Goal: Use online tool/utility: Utilize a website feature to perform a specific function

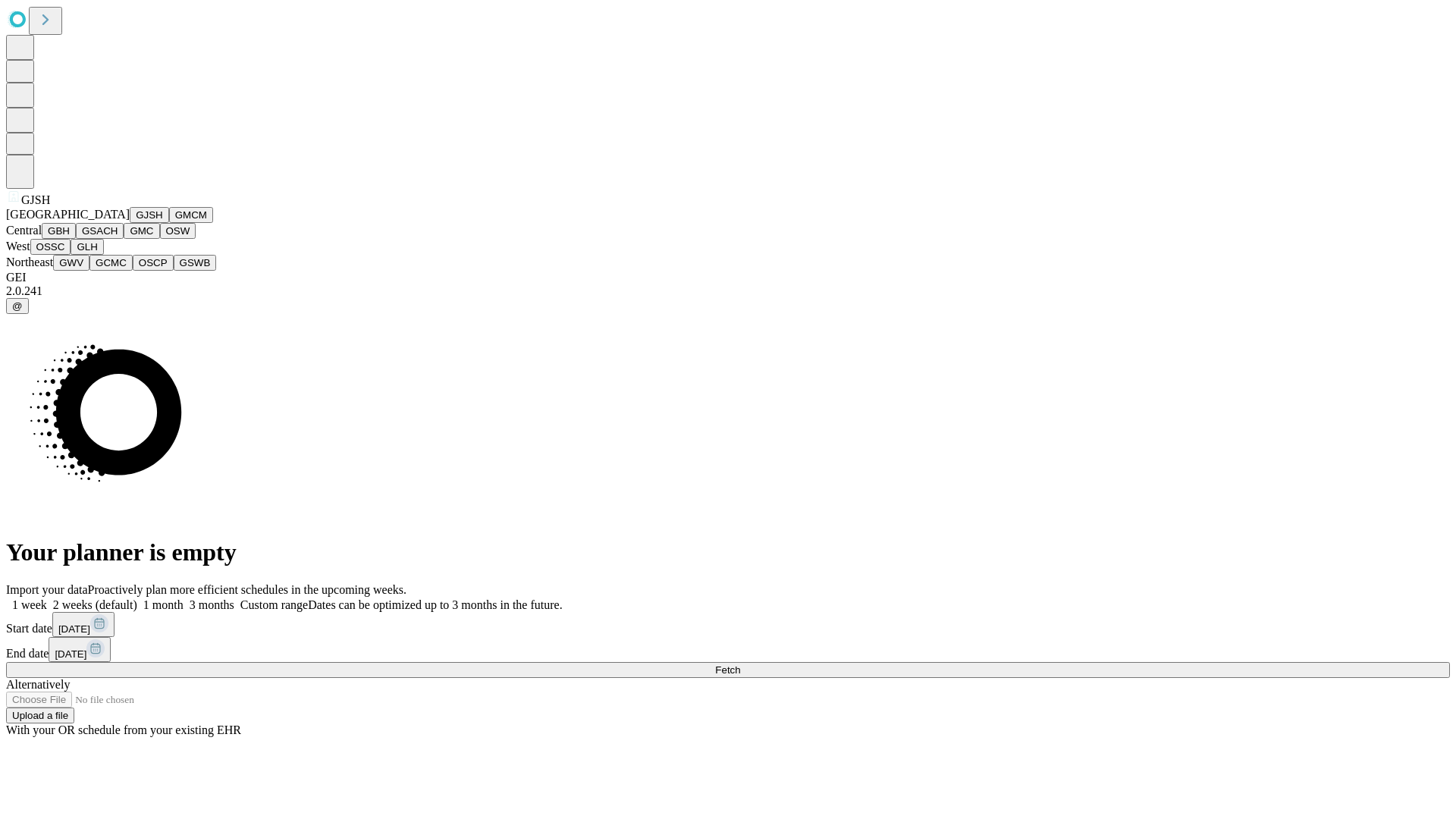
click at [130, 223] on button "GJSH" at bounding box center [149, 215] width 39 height 16
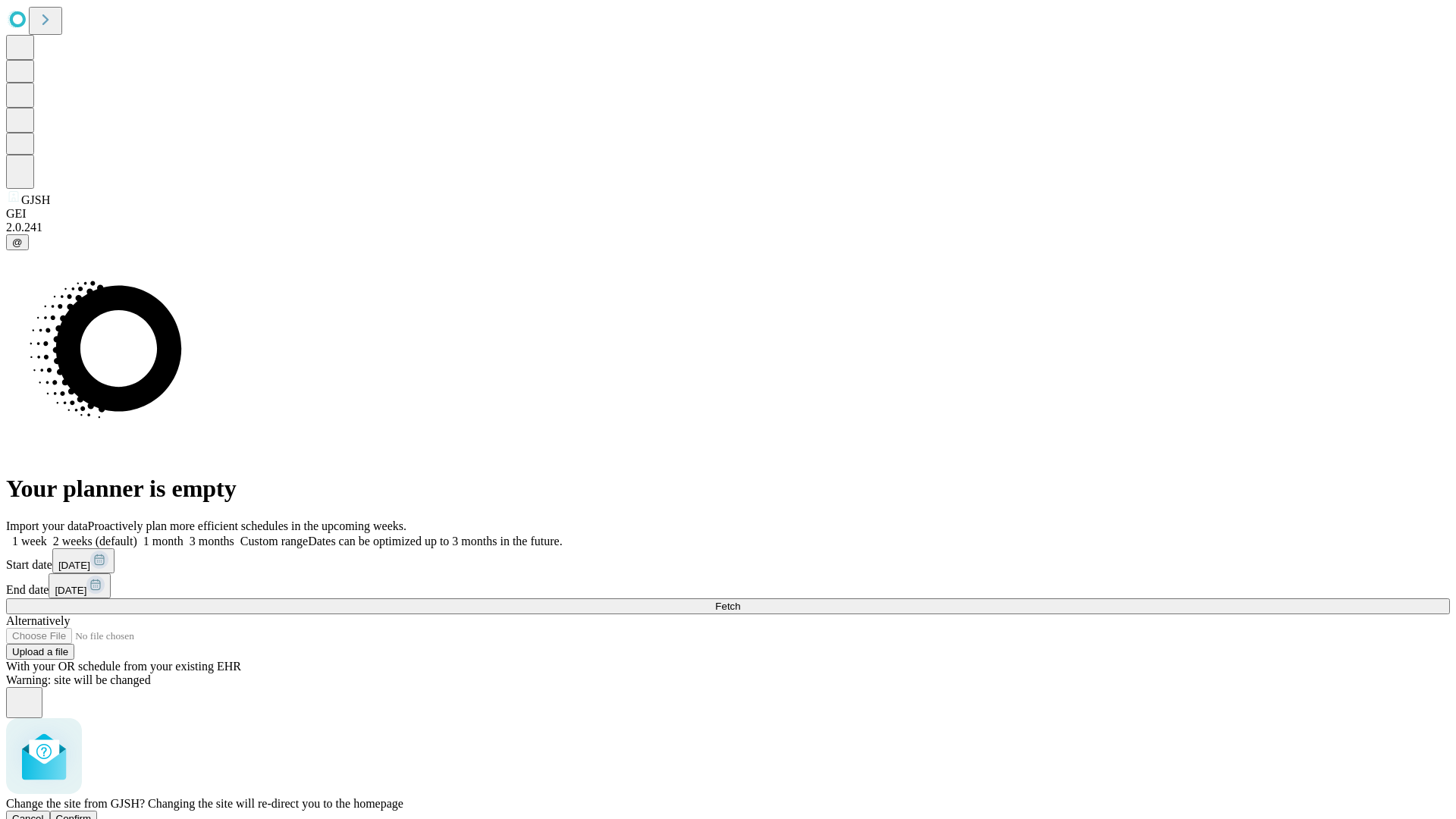
click at [91, 812] on span "Confirm" at bounding box center [74, 818] width 36 height 12
click at [184, 535] on label "1 month" at bounding box center [160, 541] width 46 height 13
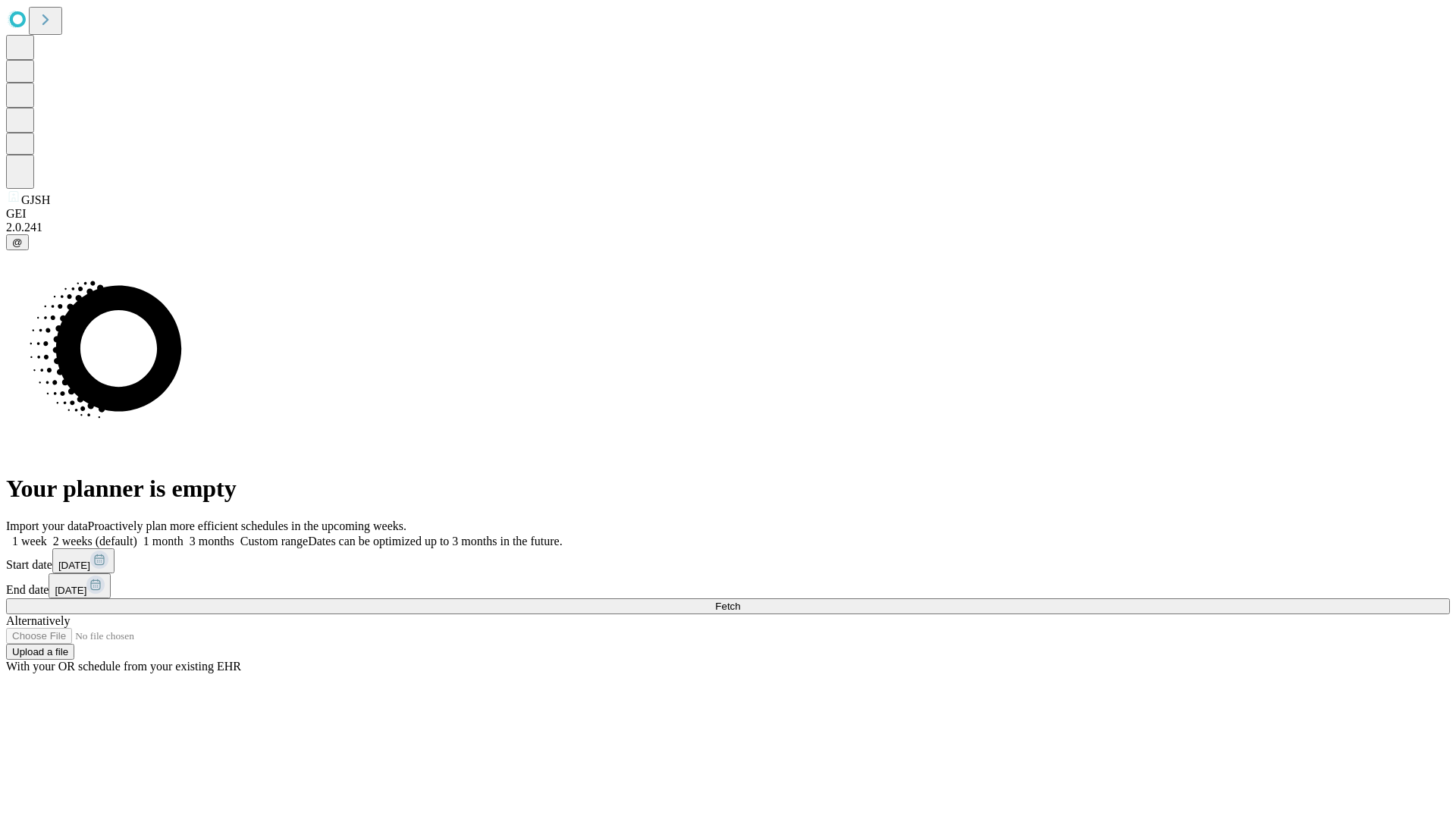
click at [741, 600] on span "Fetch" at bounding box center [728, 606] width 25 height 12
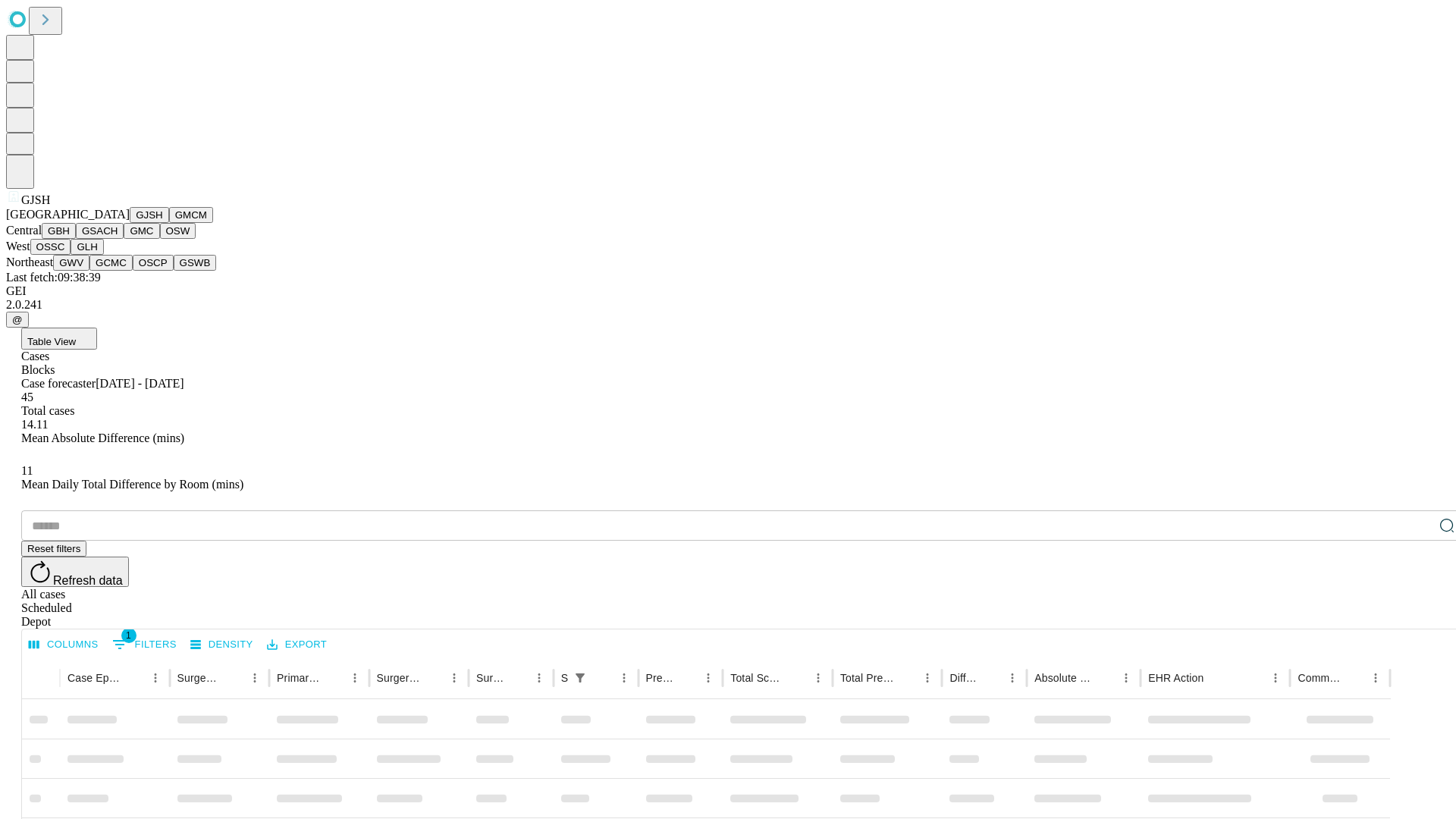
click at [169, 223] on button "GMCM" at bounding box center [191, 215] width 44 height 16
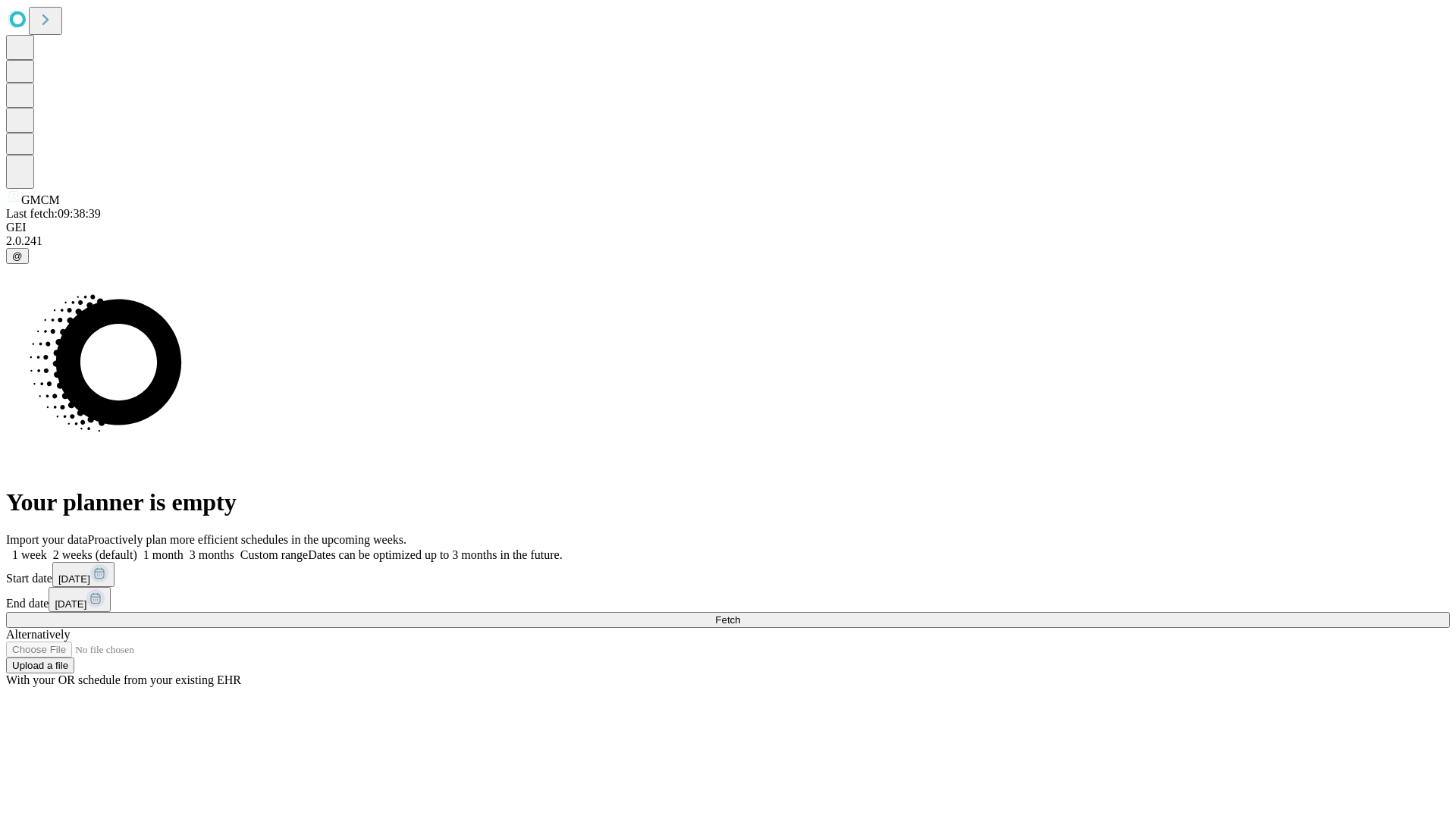
click at [184, 548] on label "1 month" at bounding box center [160, 554] width 46 height 13
click at [741, 614] on span "Fetch" at bounding box center [728, 620] width 25 height 12
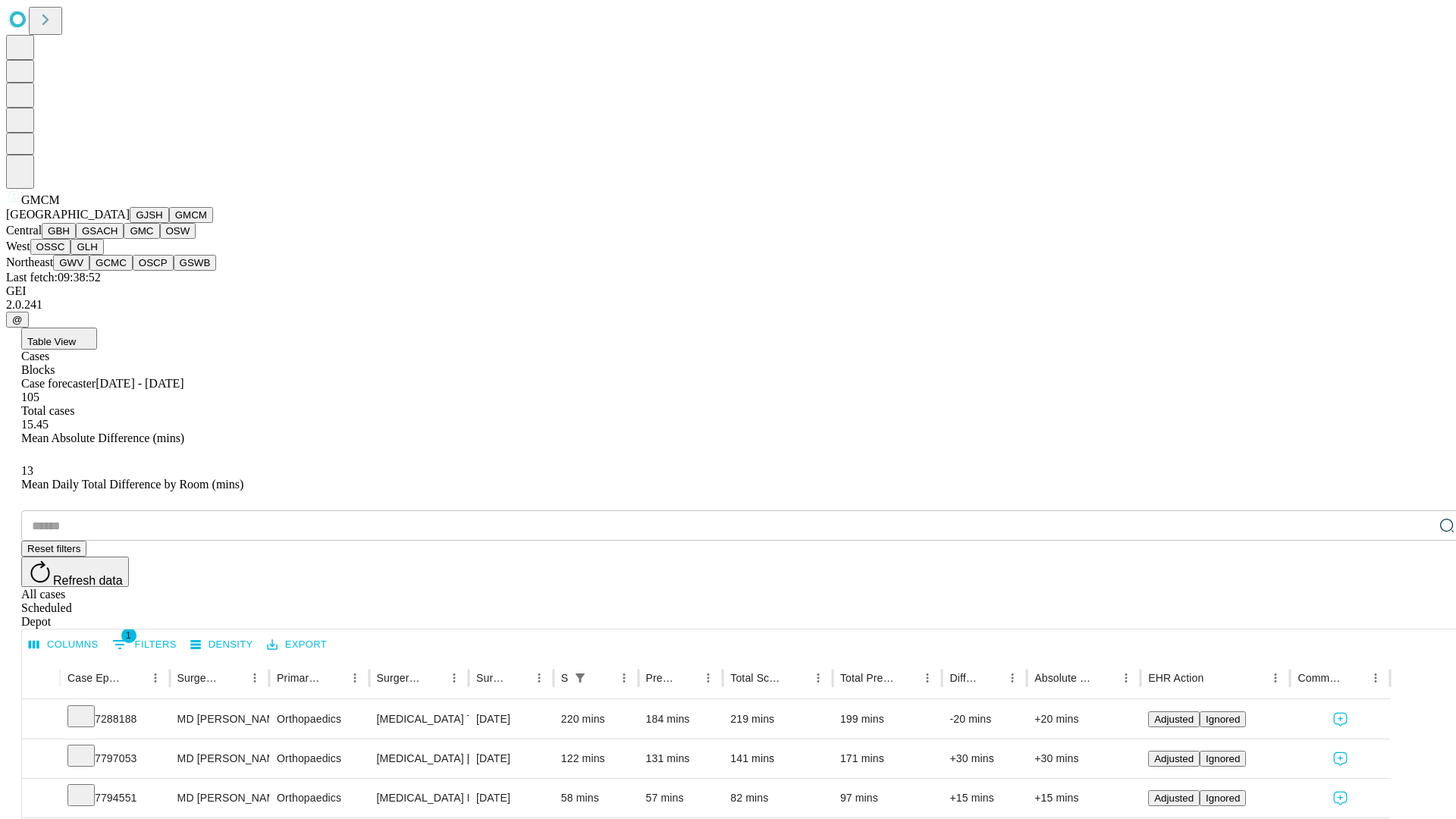
click at [75, 239] on button "GBH" at bounding box center [59, 231] width 34 height 16
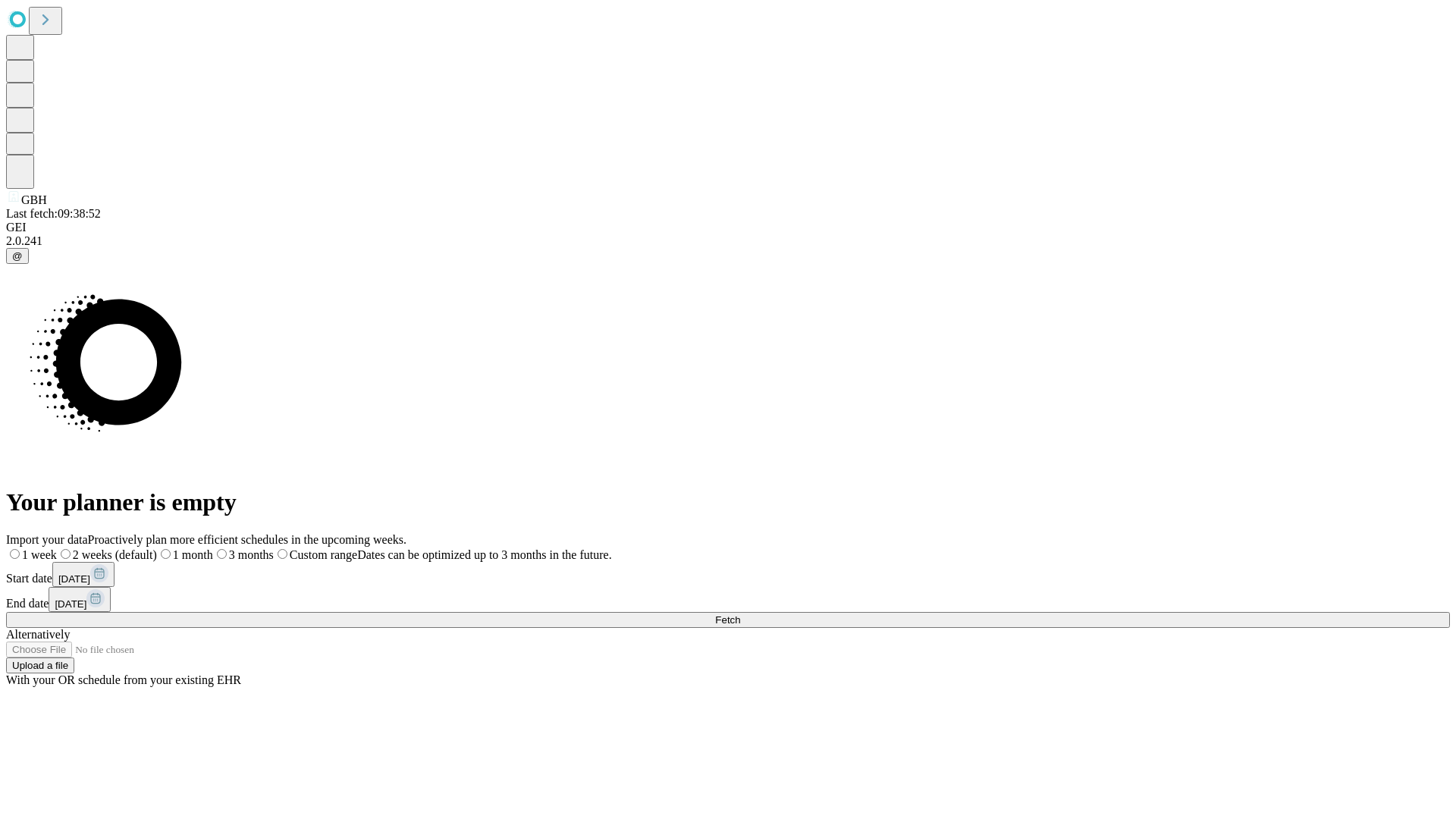
click at [213, 548] on label "1 month" at bounding box center [185, 554] width 56 height 13
click at [741, 614] on span "Fetch" at bounding box center [728, 620] width 25 height 12
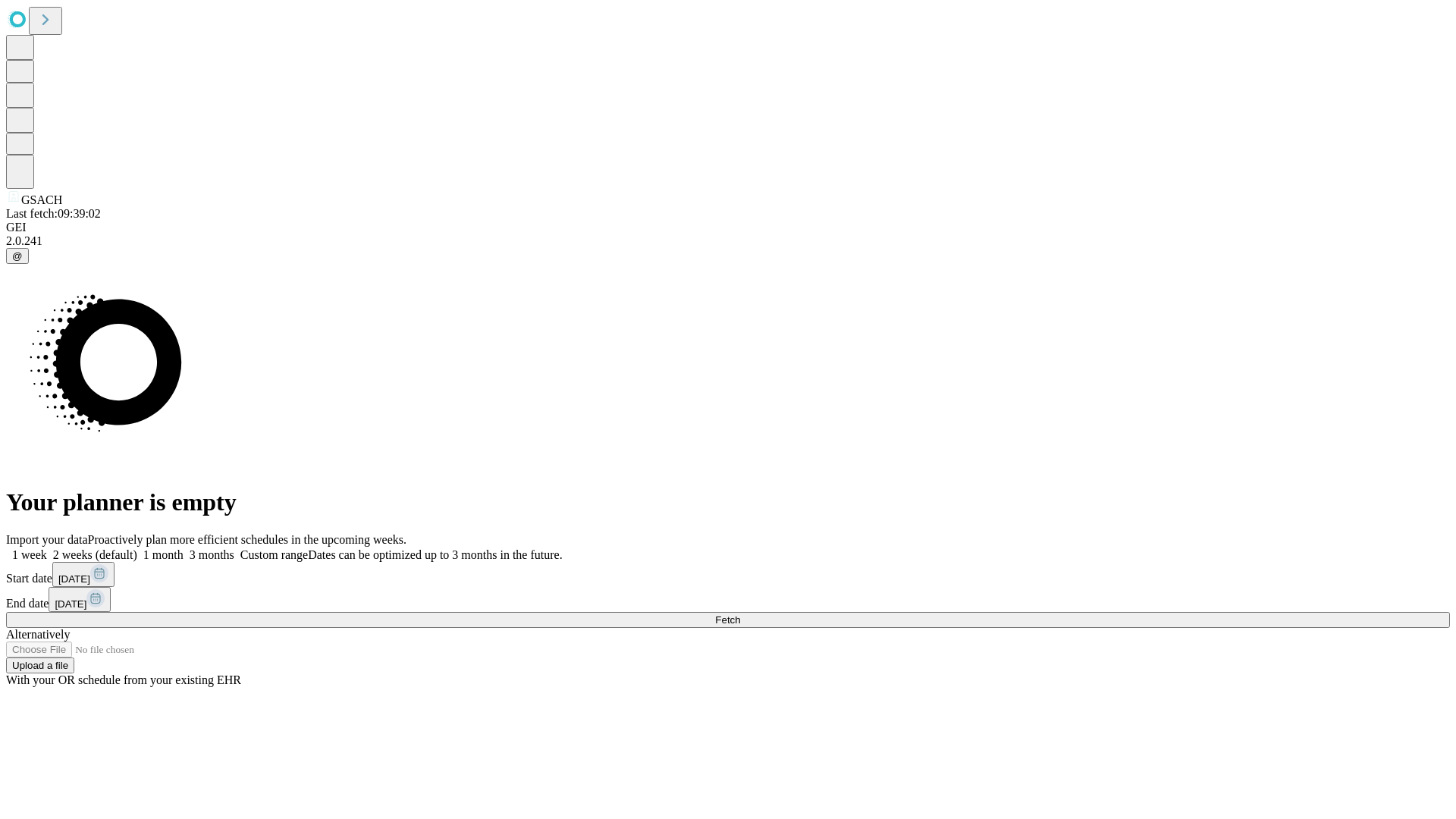
click at [184, 548] on label "1 month" at bounding box center [160, 554] width 46 height 13
click at [741, 614] on span "Fetch" at bounding box center [728, 620] width 25 height 12
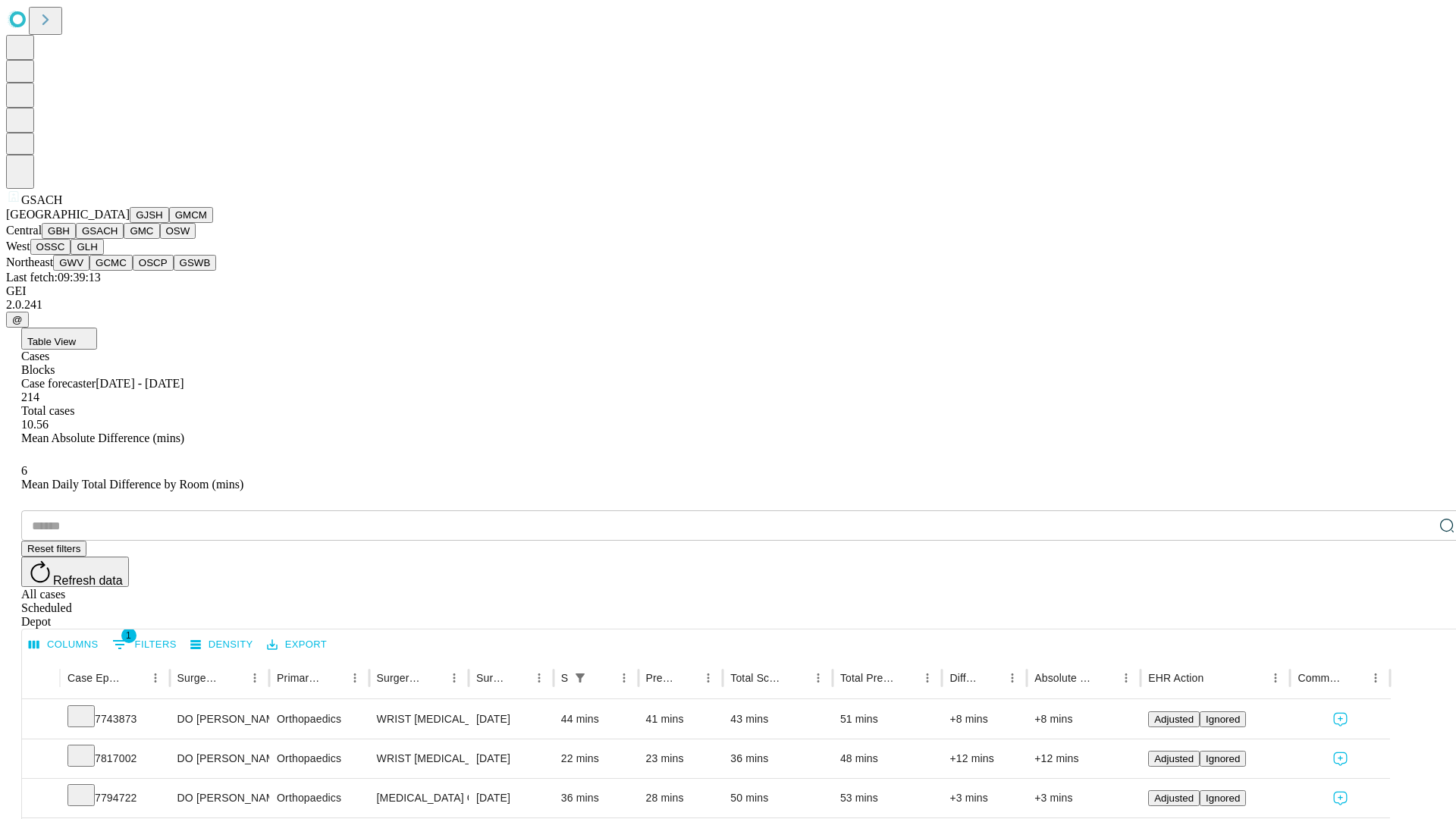
click at [123, 239] on button "GMC" at bounding box center [141, 231] width 36 height 16
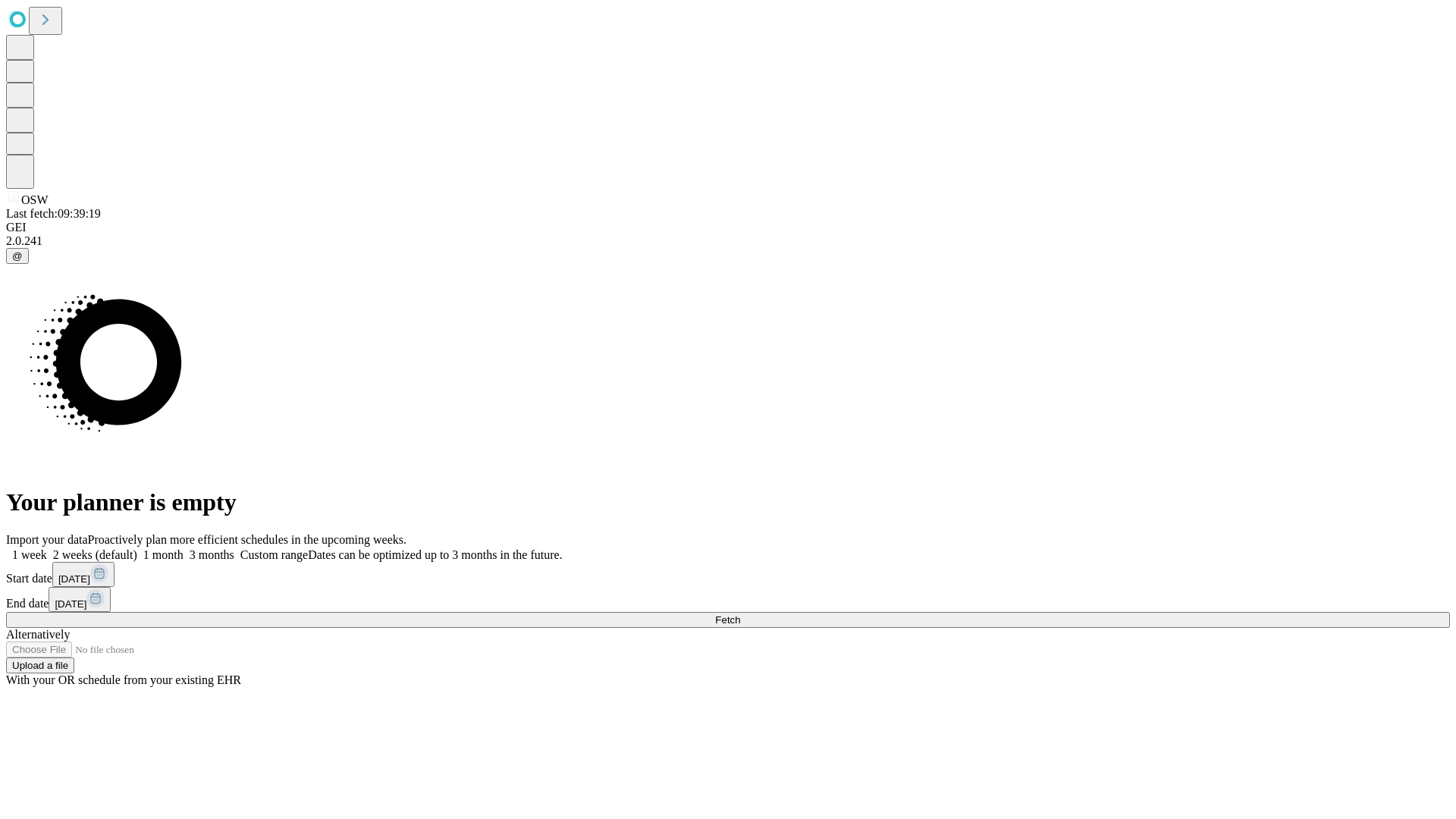
click at [184, 548] on label "1 month" at bounding box center [160, 554] width 46 height 13
click at [741, 614] on span "Fetch" at bounding box center [728, 620] width 25 height 12
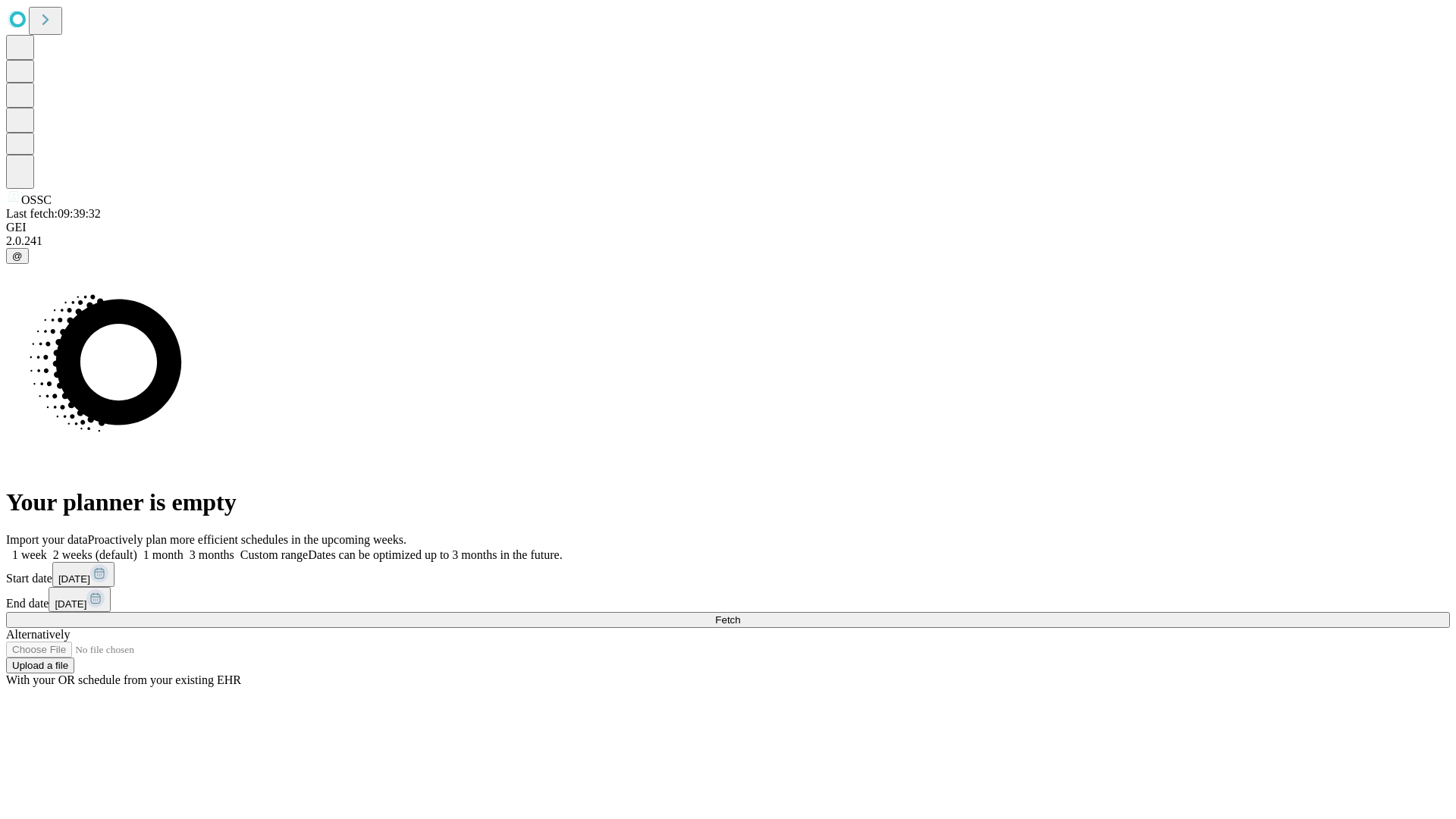
click at [184, 548] on label "1 month" at bounding box center [160, 554] width 46 height 13
click at [741, 614] on span "Fetch" at bounding box center [728, 620] width 25 height 12
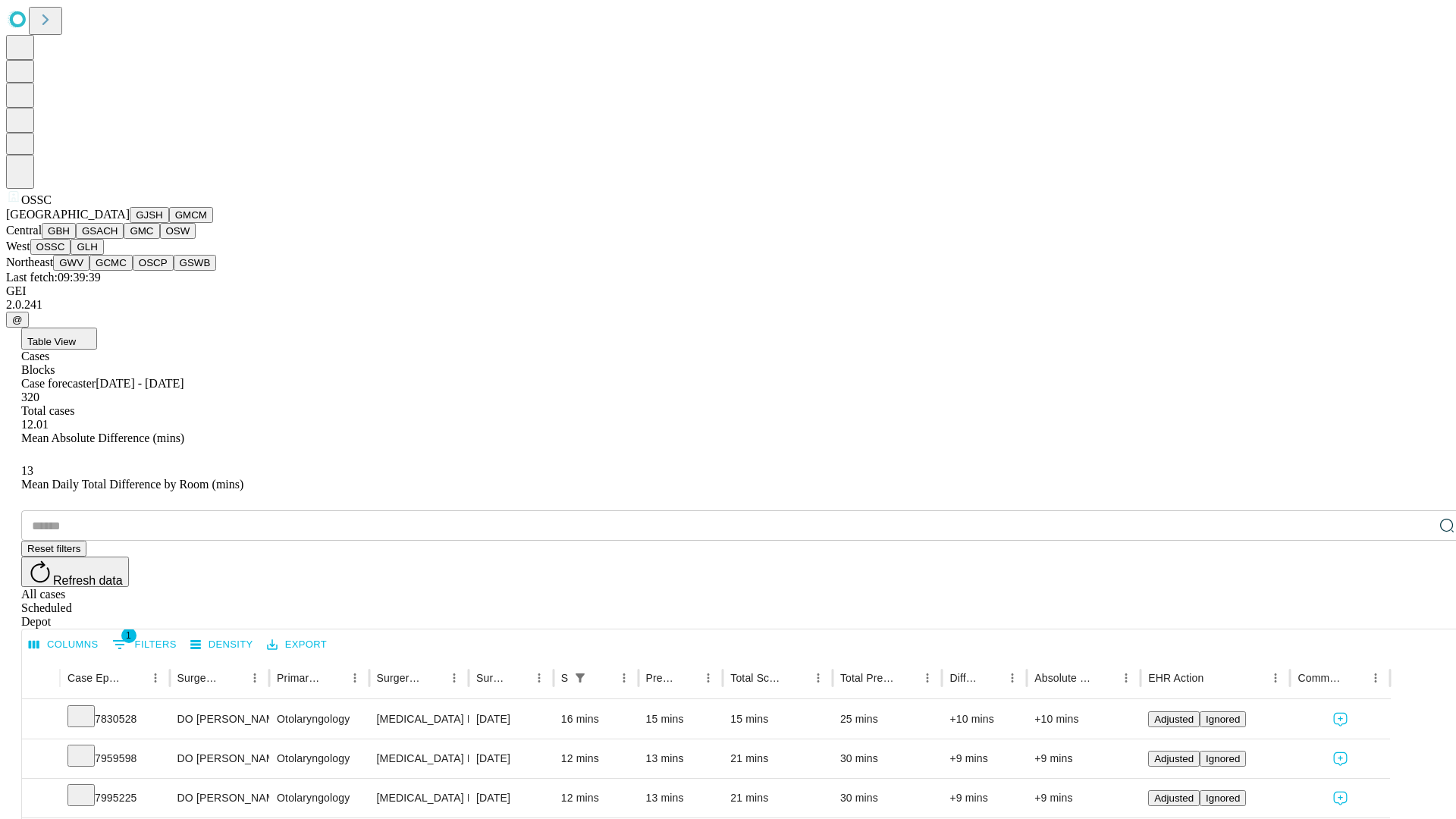
click at [103, 255] on button "GLH" at bounding box center [86, 246] width 33 height 16
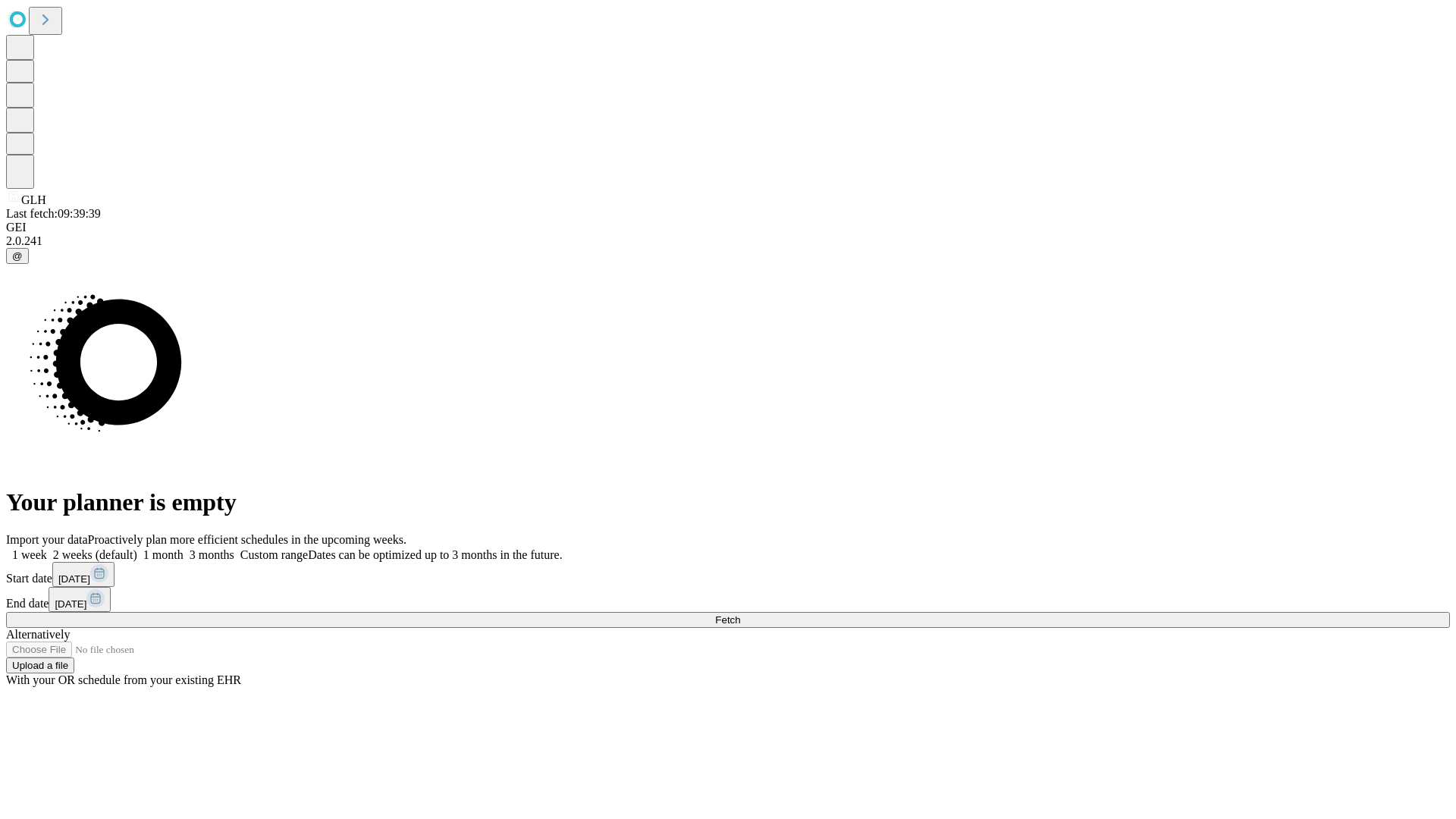
click at [741, 614] on span "Fetch" at bounding box center [728, 620] width 25 height 12
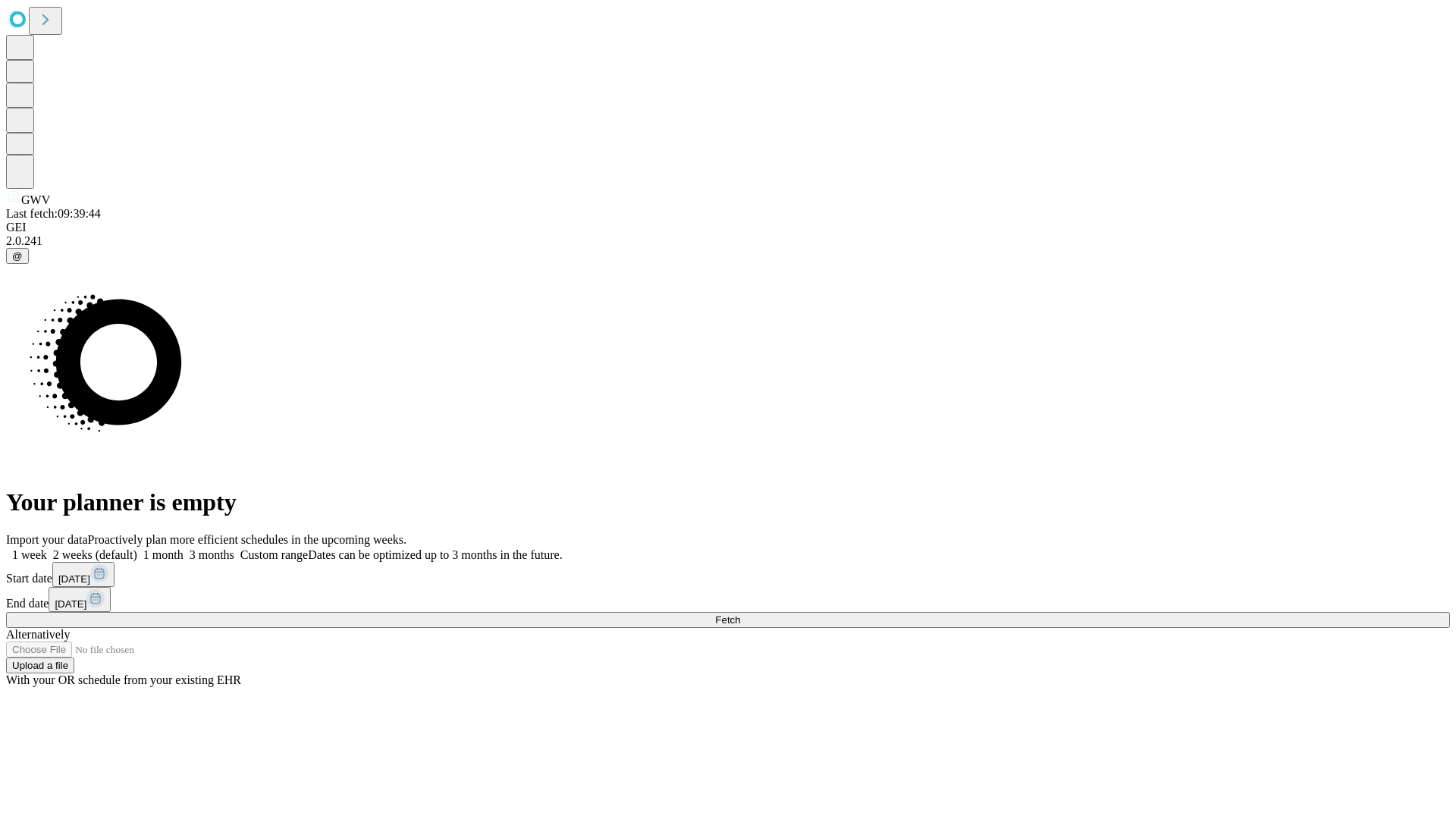
click at [184, 548] on label "1 month" at bounding box center [160, 554] width 46 height 13
click at [741, 614] on span "Fetch" at bounding box center [728, 620] width 25 height 12
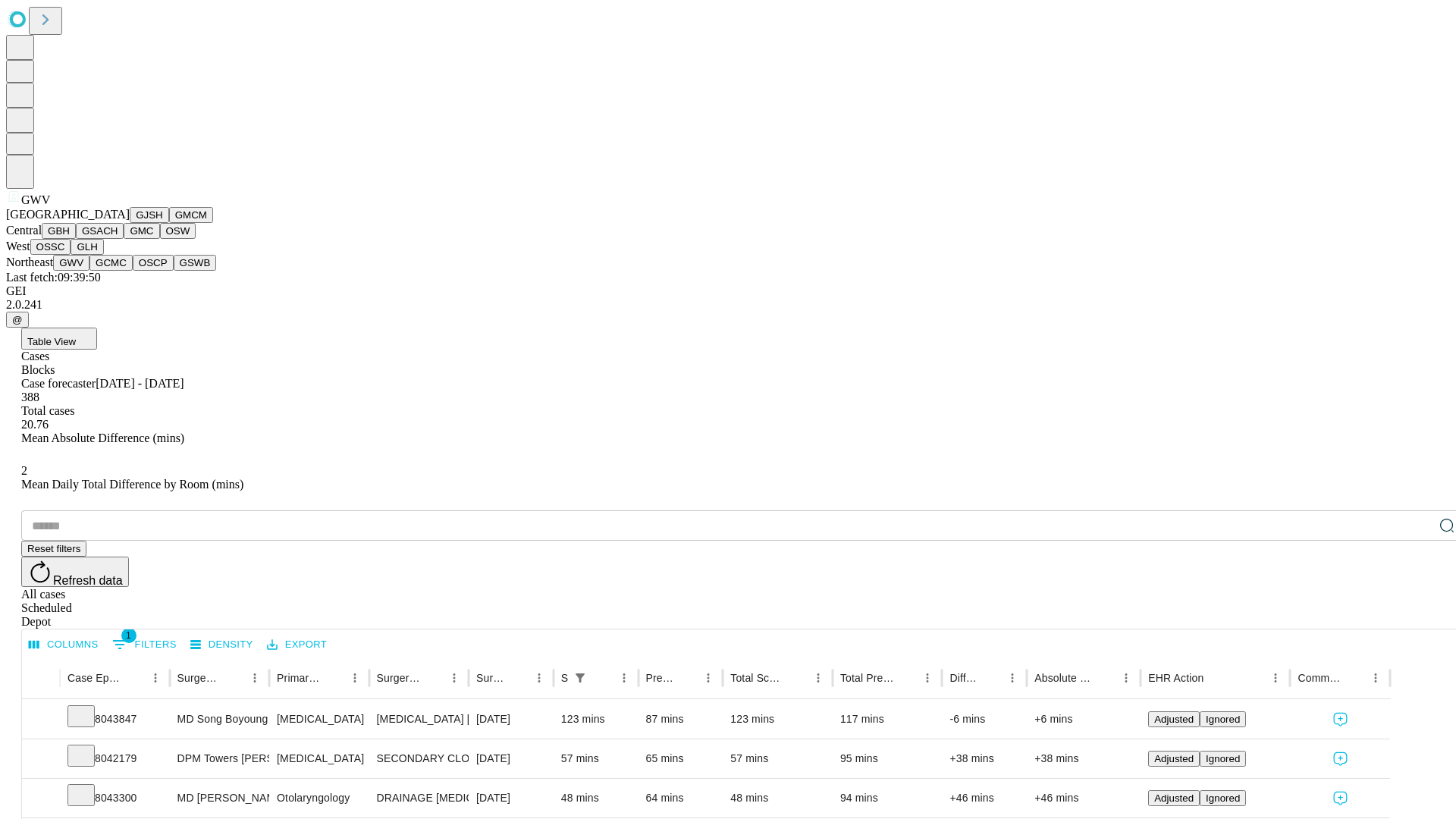
click at [117, 271] on button "GCMC" at bounding box center [112, 262] width 44 height 16
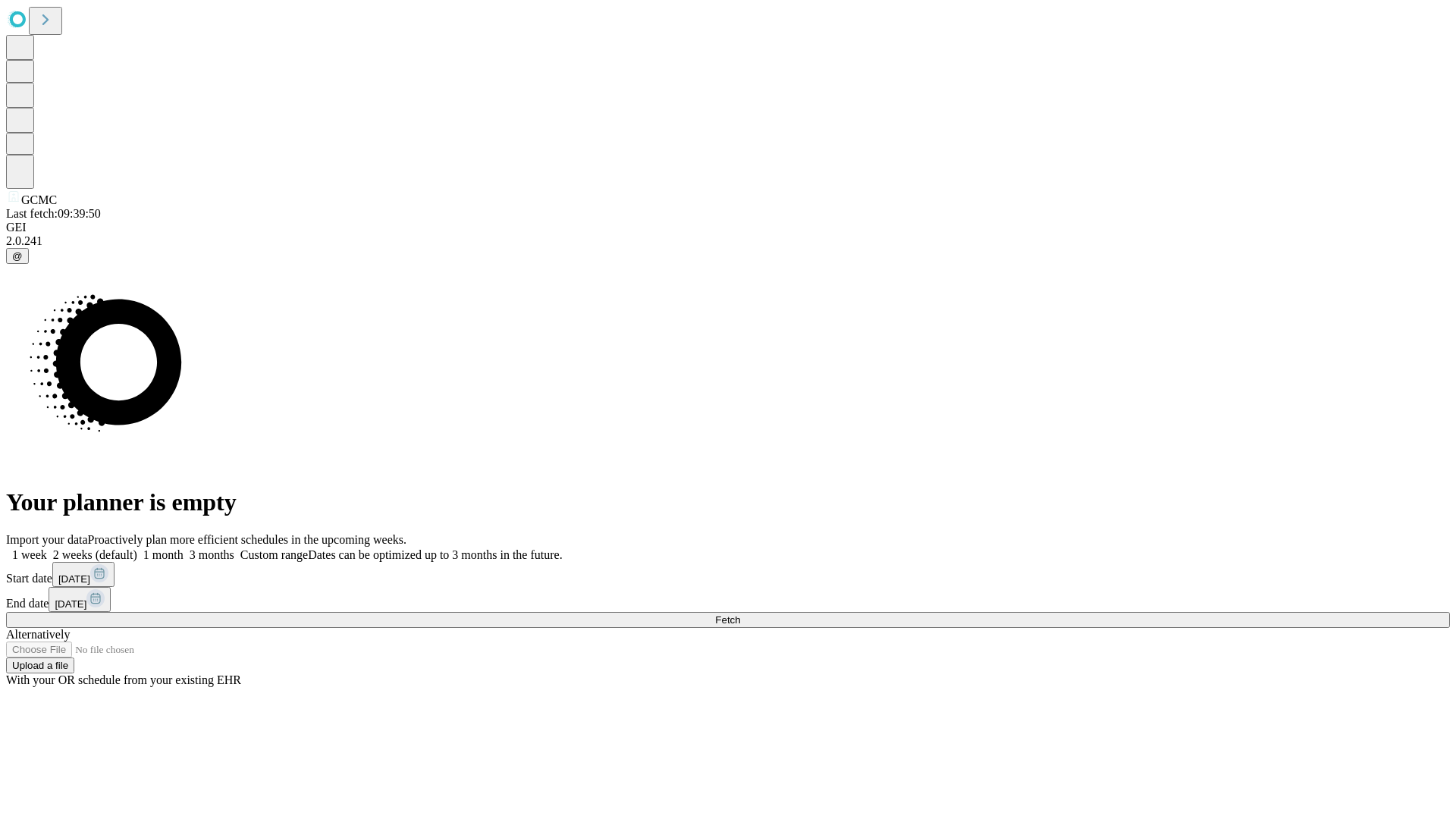
click at [184, 548] on label "1 month" at bounding box center [160, 554] width 46 height 13
click at [741, 614] on span "Fetch" at bounding box center [728, 620] width 25 height 12
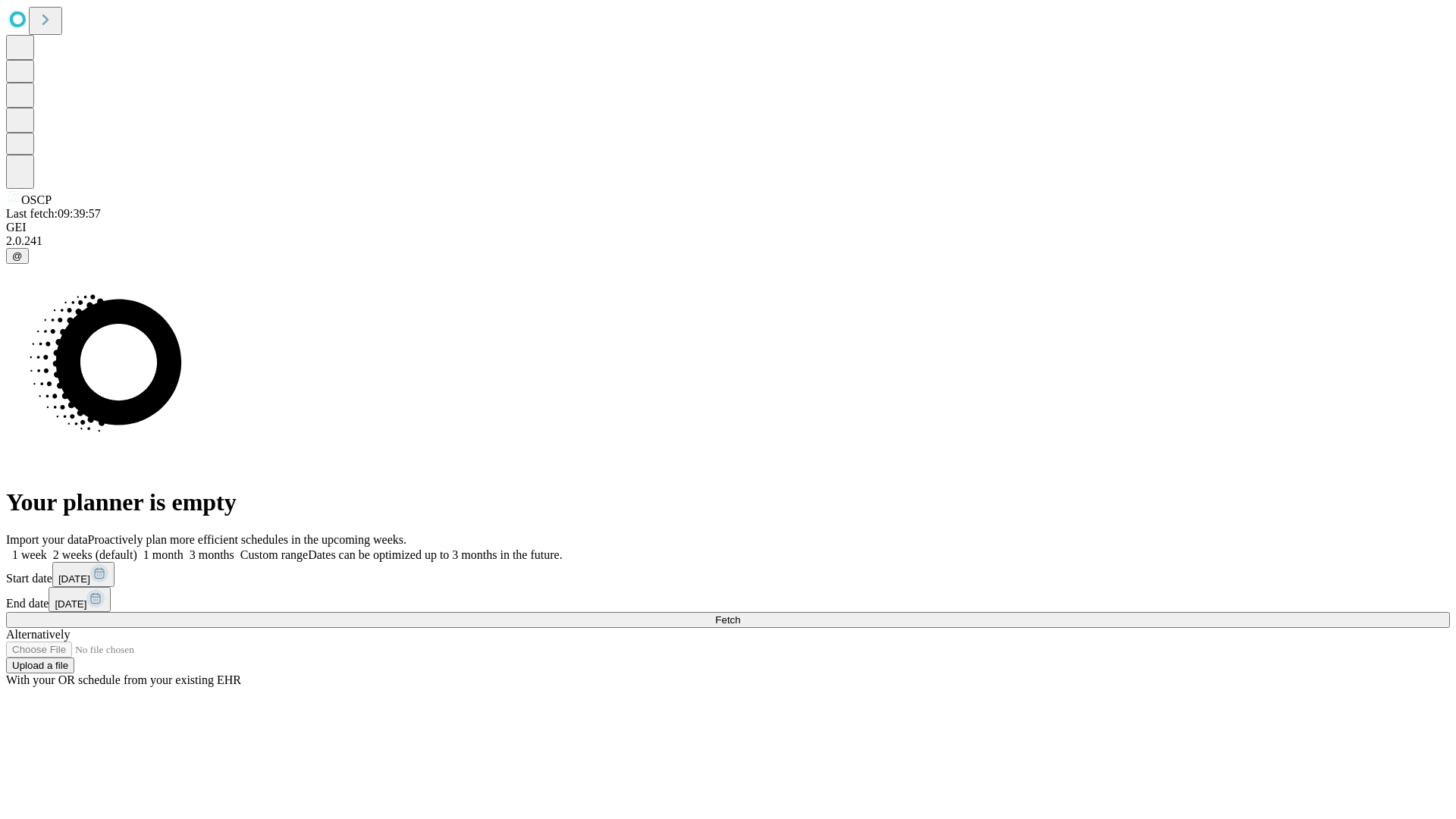
click at [184, 548] on label "1 month" at bounding box center [160, 554] width 46 height 13
click at [741, 614] on span "Fetch" at bounding box center [728, 620] width 25 height 12
